Goal: Information Seeking & Learning: Learn about a topic

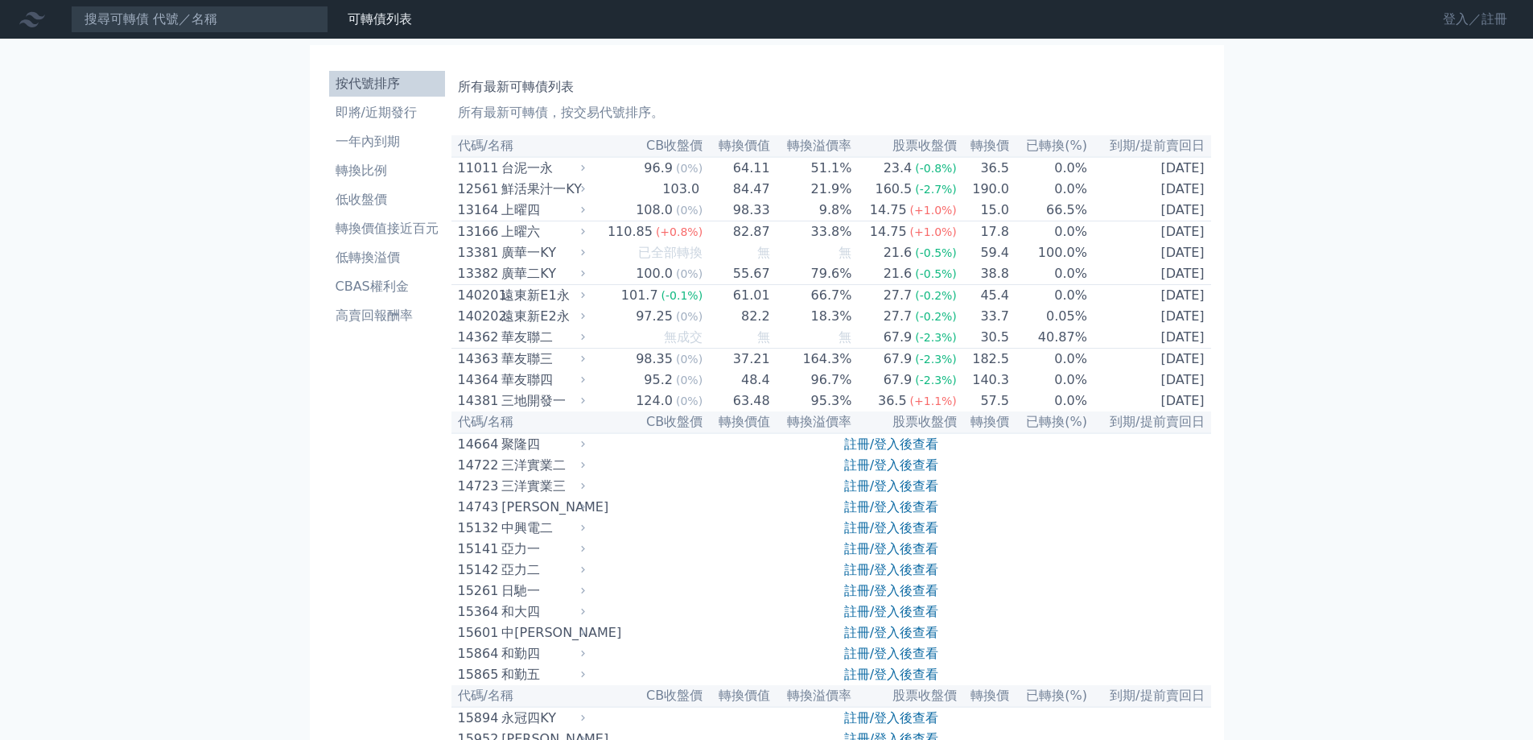
click at [1463, 20] on link "登入／註冊" at bounding box center [1475, 19] width 90 height 26
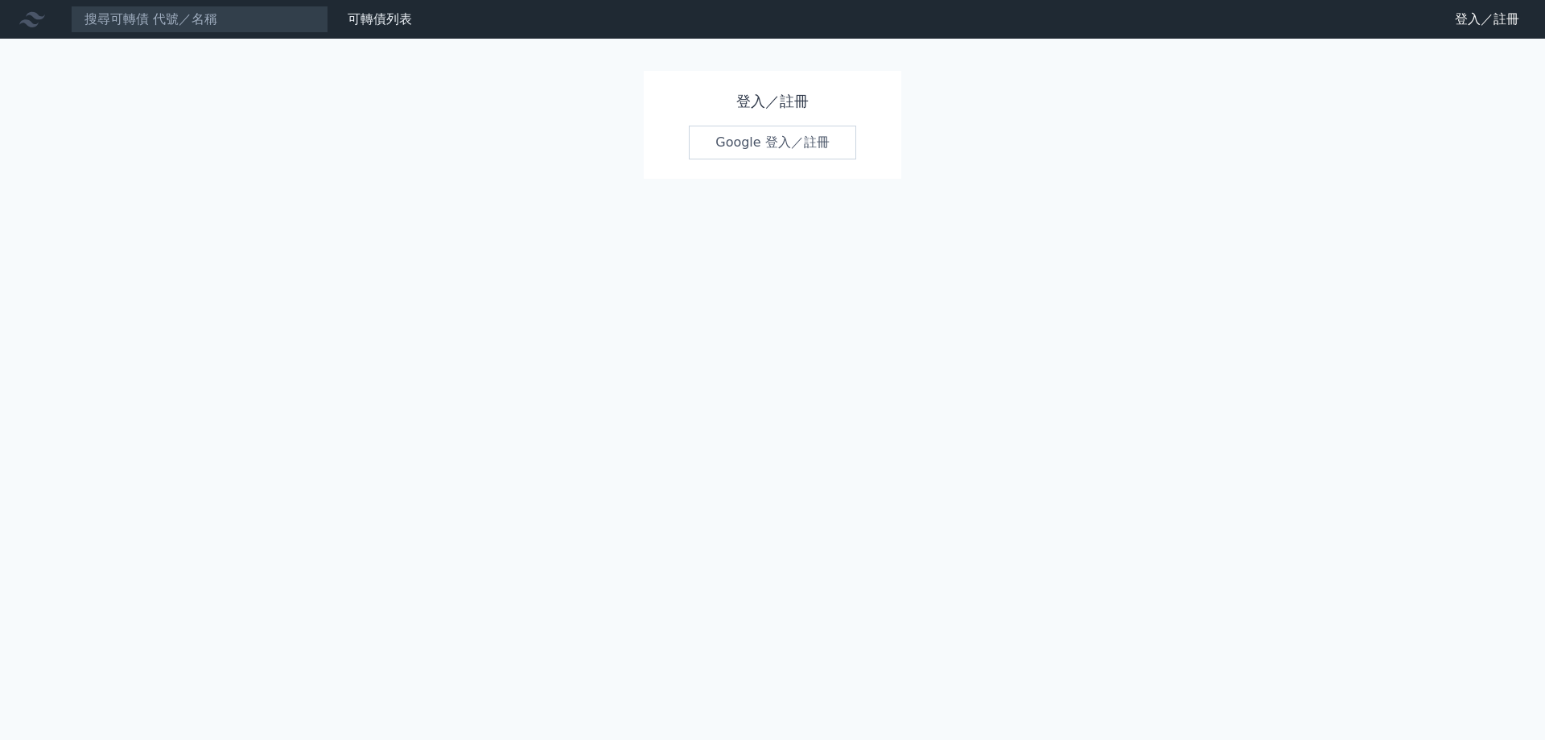
click at [778, 137] on link "Google 登入／註冊" at bounding box center [772, 143] width 167 height 34
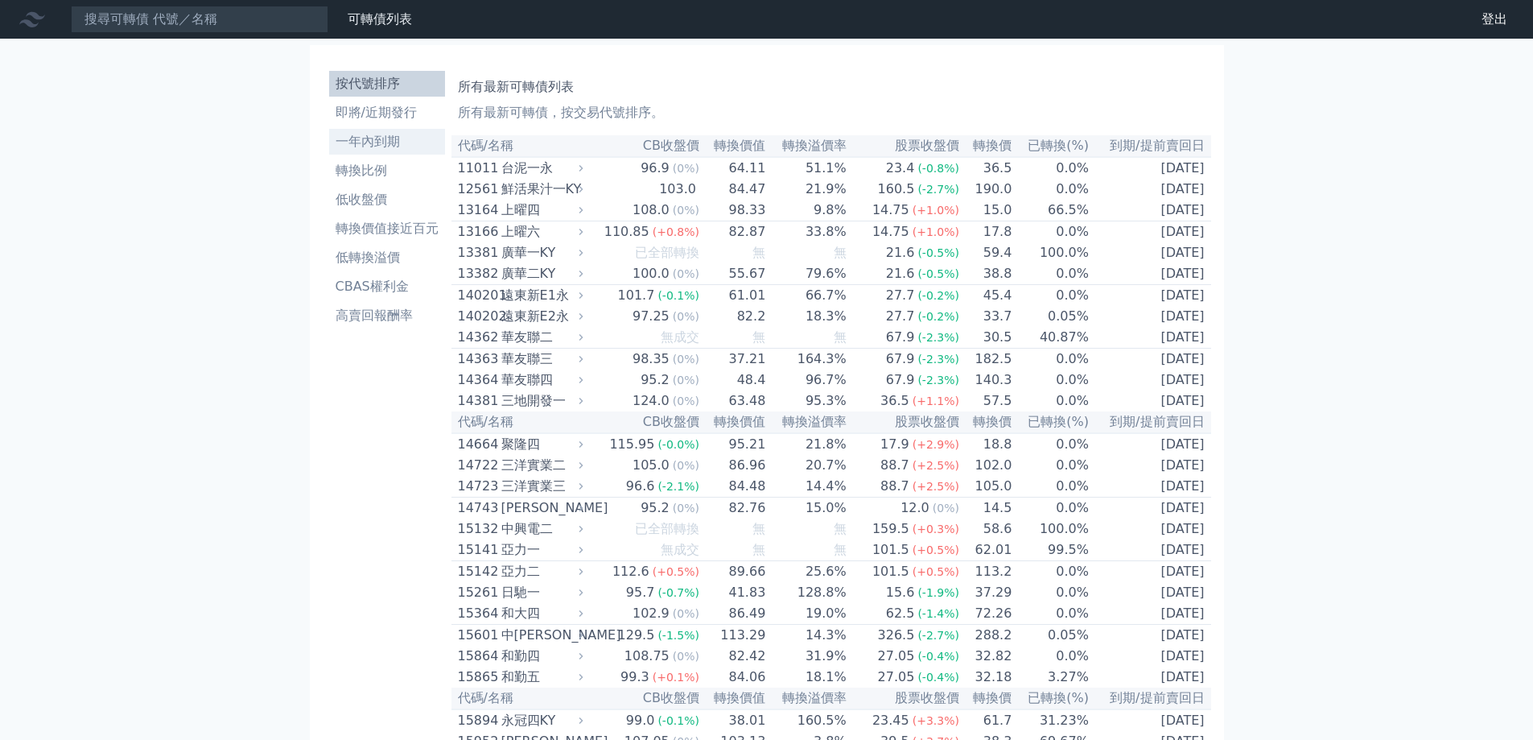
click at [385, 142] on li "一年內到期" at bounding box center [387, 141] width 116 height 19
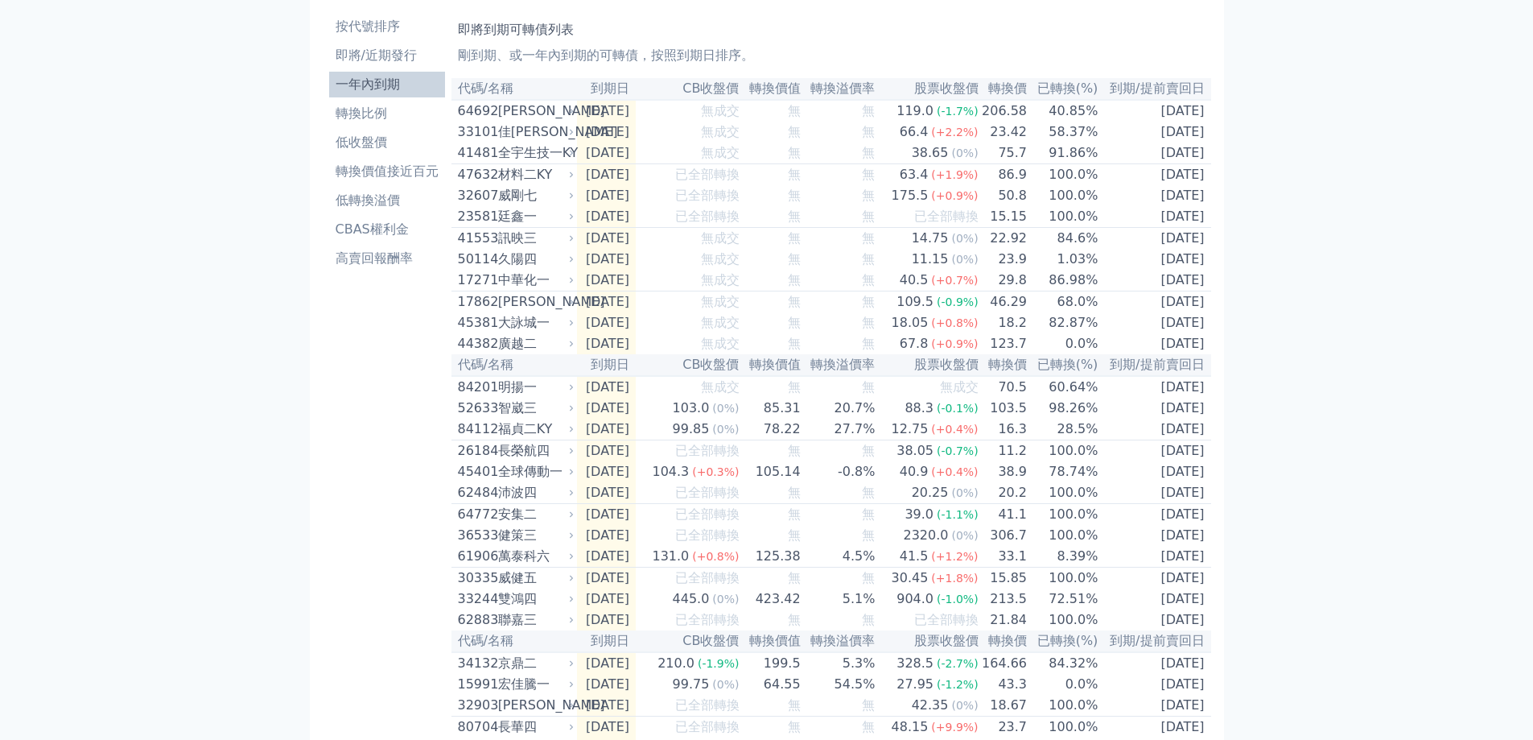
scroll to position [80, 0]
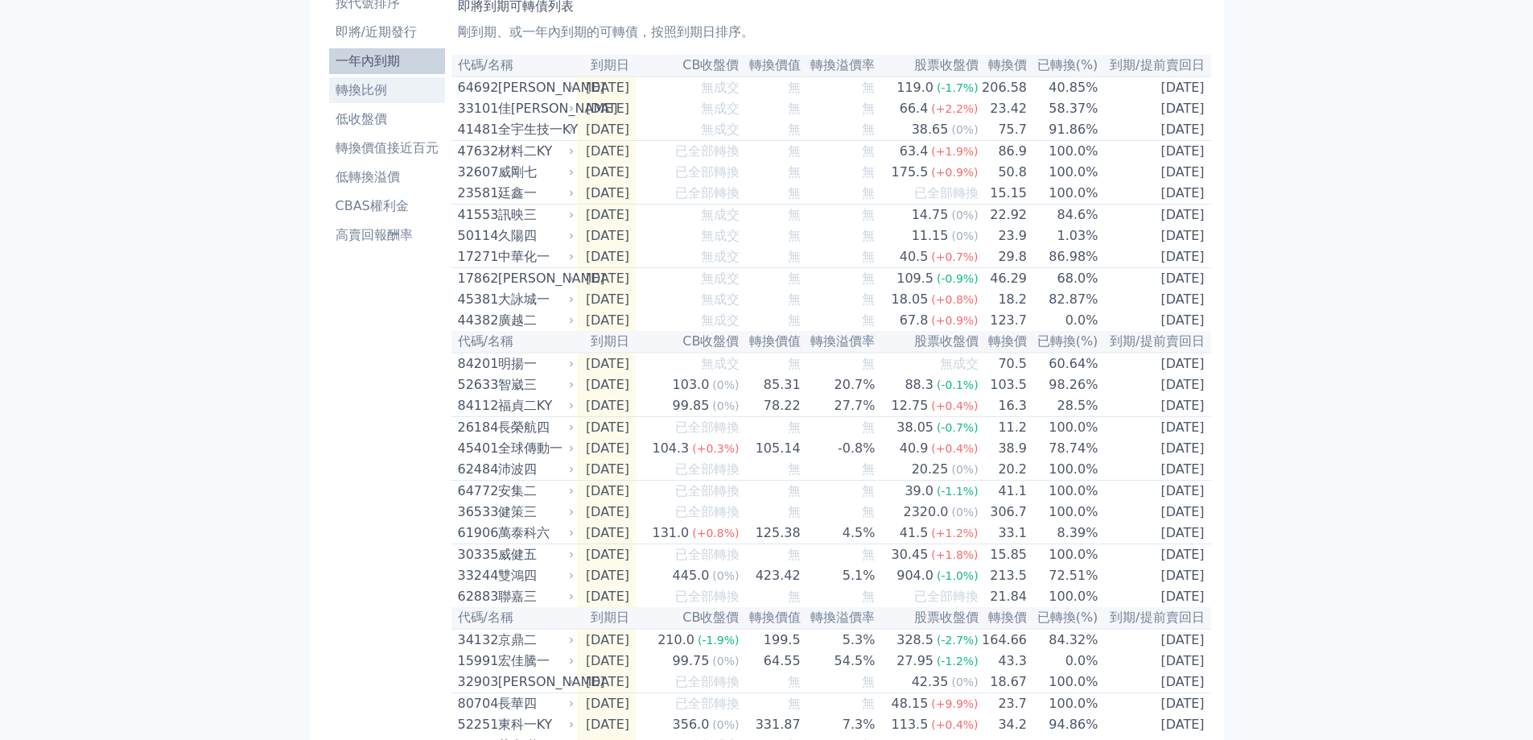
click at [372, 91] on li "轉換比例" at bounding box center [387, 89] width 116 height 19
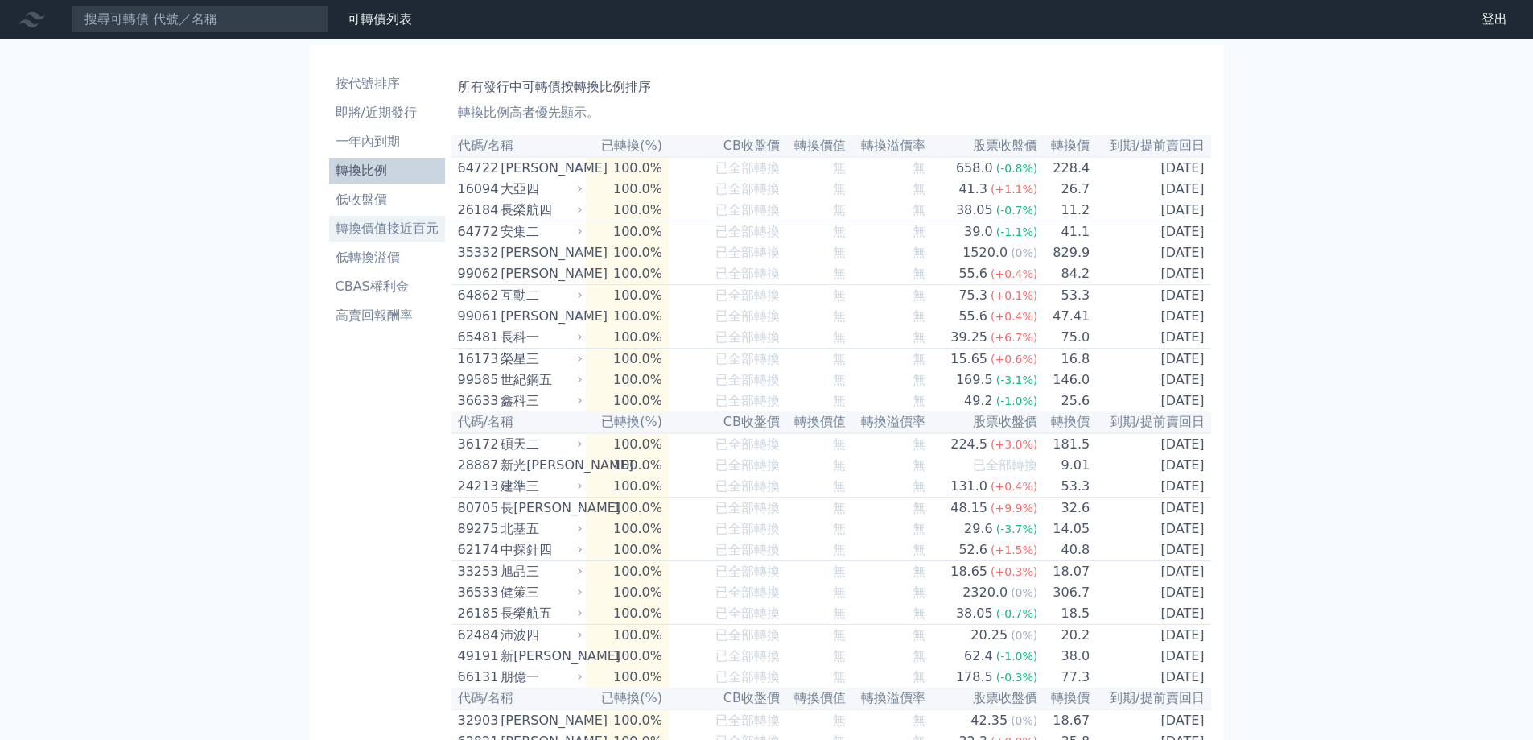
click at [397, 224] on li "轉換價值接近百元" at bounding box center [387, 228] width 116 height 19
